Goal: Task Accomplishment & Management: Manage account settings

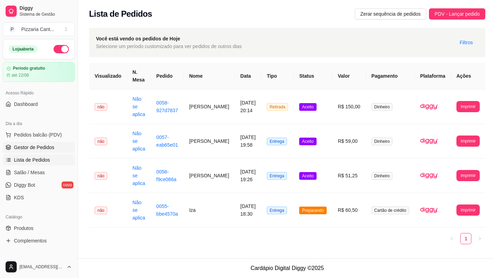
click at [41, 145] on span "Gestor de Pedidos" at bounding box center [34, 147] width 40 height 7
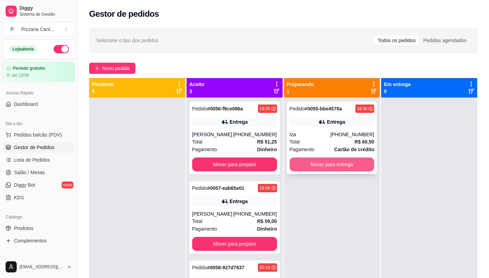
click at [340, 163] on button "Mover para entrega" at bounding box center [331, 164] width 85 height 14
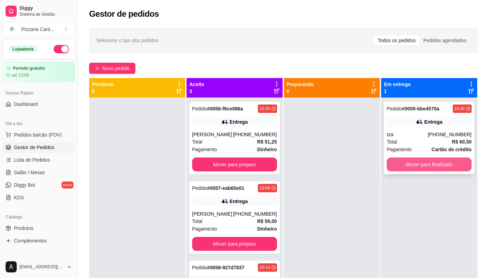
click at [402, 161] on button "Mover para finalizado" at bounding box center [429, 164] width 85 height 14
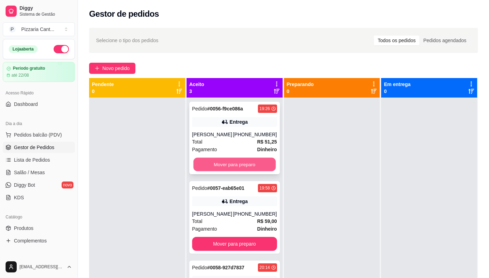
click at [231, 163] on button "Mover para preparo" at bounding box center [234, 165] width 82 height 14
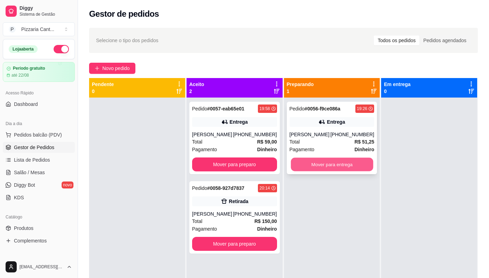
click at [322, 170] on button "Mover para entrega" at bounding box center [332, 165] width 82 height 14
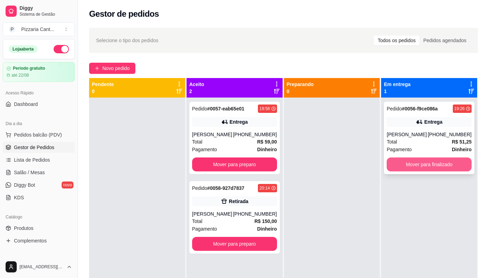
click at [425, 166] on button "Mover para finalizado" at bounding box center [429, 164] width 85 height 14
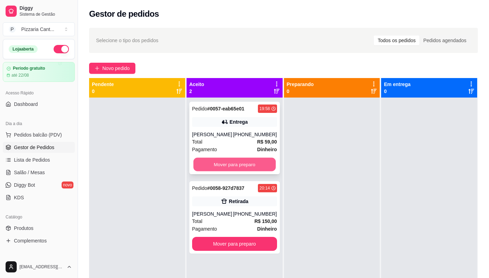
click at [236, 166] on button "Mover para preparo" at bounding box center [234, 165] width 82 height 14
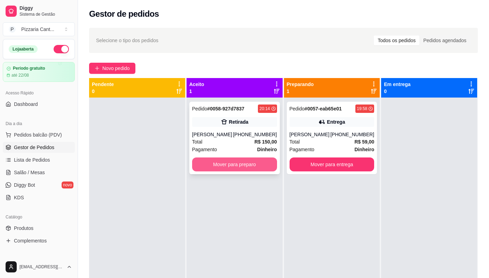
click at [242, 163] on button "Mover para preparo" at bounding box center [234, 164] width 85 height 14
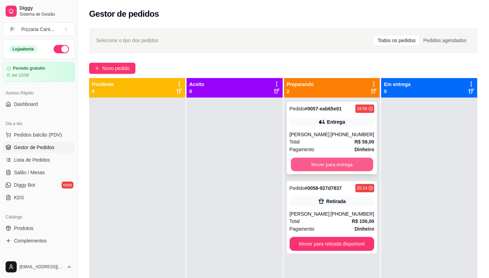
click at [312, 164] on button "Mover para entrega" at bounding box center [332, 165] width 82 height 14
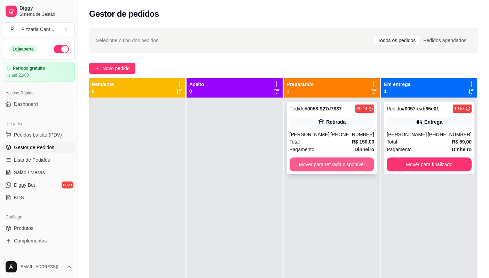
click at [346, 164] on button "Mover para retirada disponível" at bounding box center [331, 164] width 85 height 14
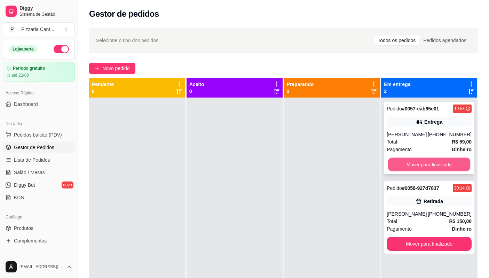
click at [394, 165] on button "Mover para finalizado" at bounding box center [429, 165] width 82 height 14
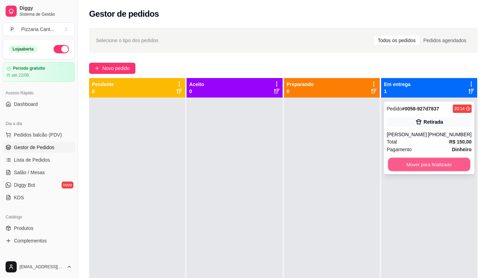
click at [397, 167] on button "Mover para finalizado" at bounding box center [429, 165] width 82 height 14
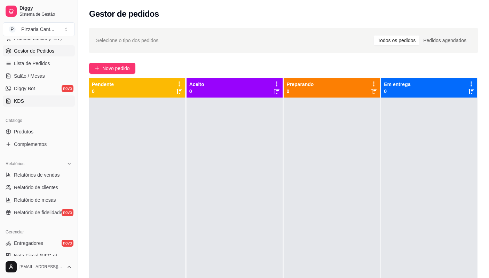
scroll to position [104, 0]
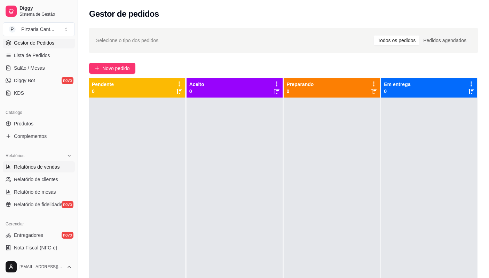
click at [40, 168] on span "Relatórios de vendas" at bounding box center [37, 166] width 46 height 7
select select "ALL"
select select "0"
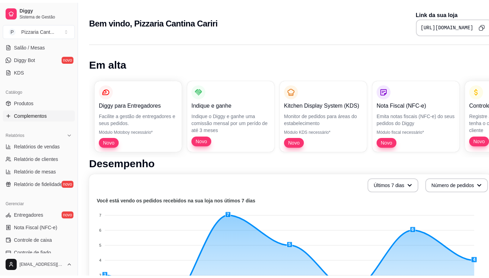
scroll to position [139, 0]
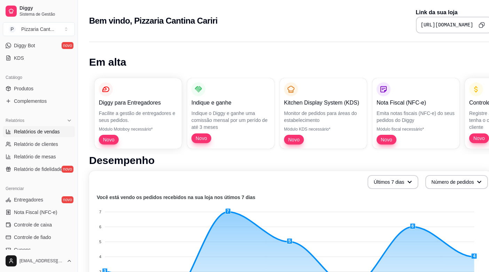
click at [58, 131] on span "Relatórios de vendas" at bounding box center [37, 131] width 46 height 7
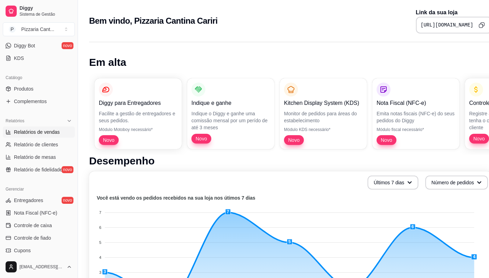
select select "ALL"
select select "0"
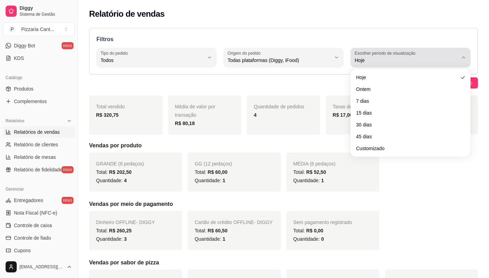
click at [462, 59] on icon "button" at bounding box center [464, 58] width 6 height 6
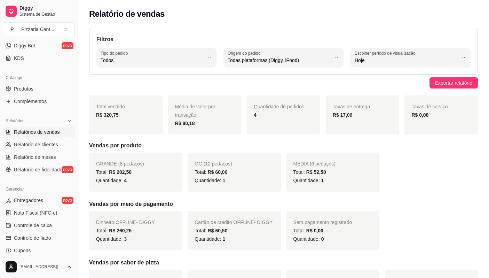
click at [367, 94] on li "Ontem" at bounding box center [411, 88] width 110 height 11
type input "1"
select select "1"
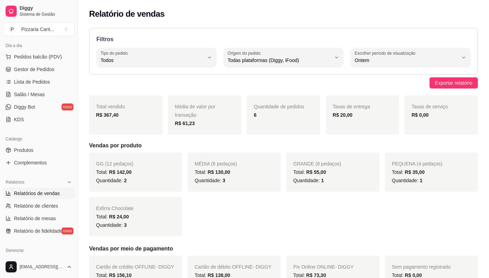
scroll to position [70, 0]
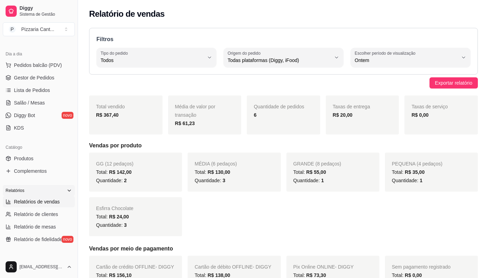
click at [66, 192] on icon at bounding box center [69, 191] width 6 height 6
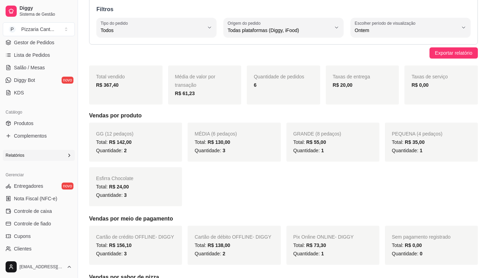
scroll to position [0, 0]
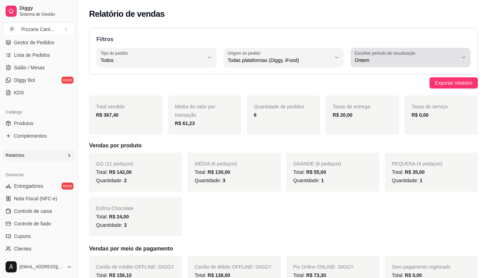
click at [462, 58] on icon "button" at bounding box center [464, 58] width 6 height 6
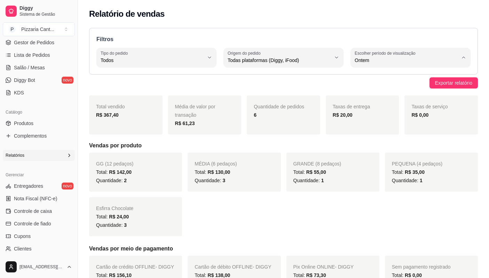
click at [366, 79] on span "Hoje" at bounding box center [407, 76] width 98 height 7
type input "0"
select select "0"
